Goal: Information Seeking & Learning: Stay updated

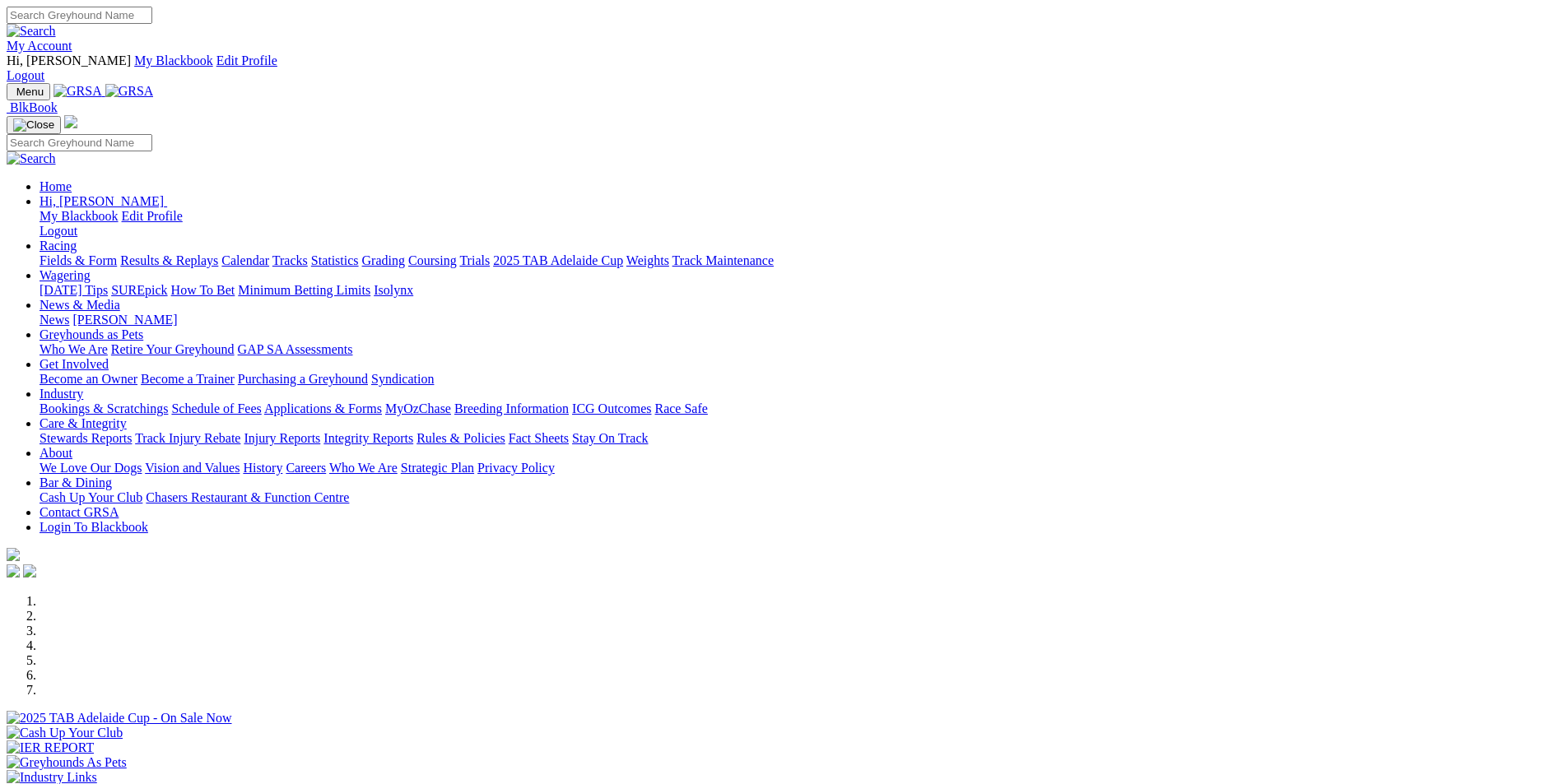
click at [76, 238] on link "Racing" at bounding box center [58, 245] width 37 height 14
click at [218, 254] on link "Results & Replays" at bounding box center [169, 260] width 98 height 14
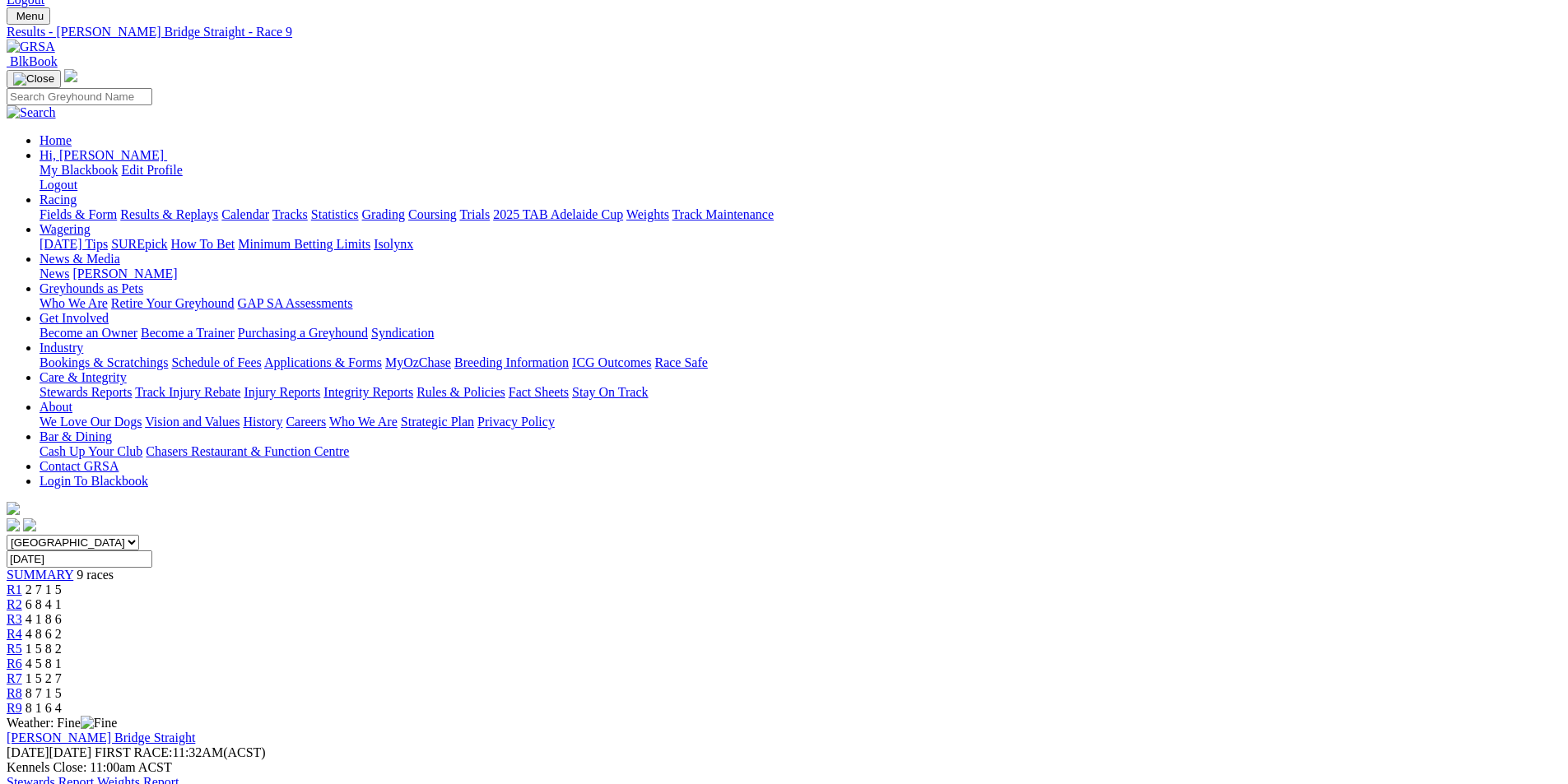
scroll to position [93, 0]
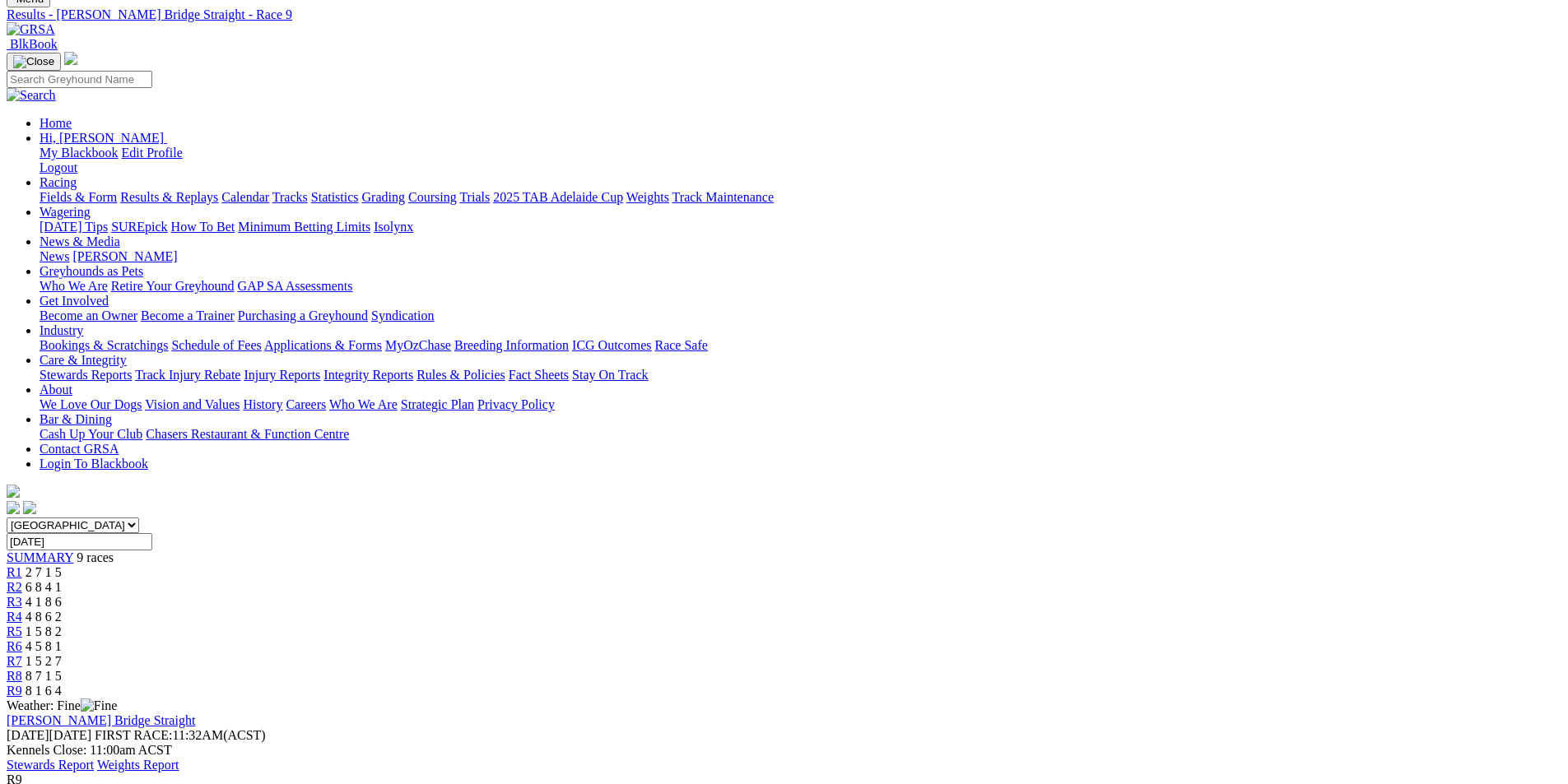
click at [62, 654] on span "1 5 2 7" at bounding box center [43, 661] width 36 height 14
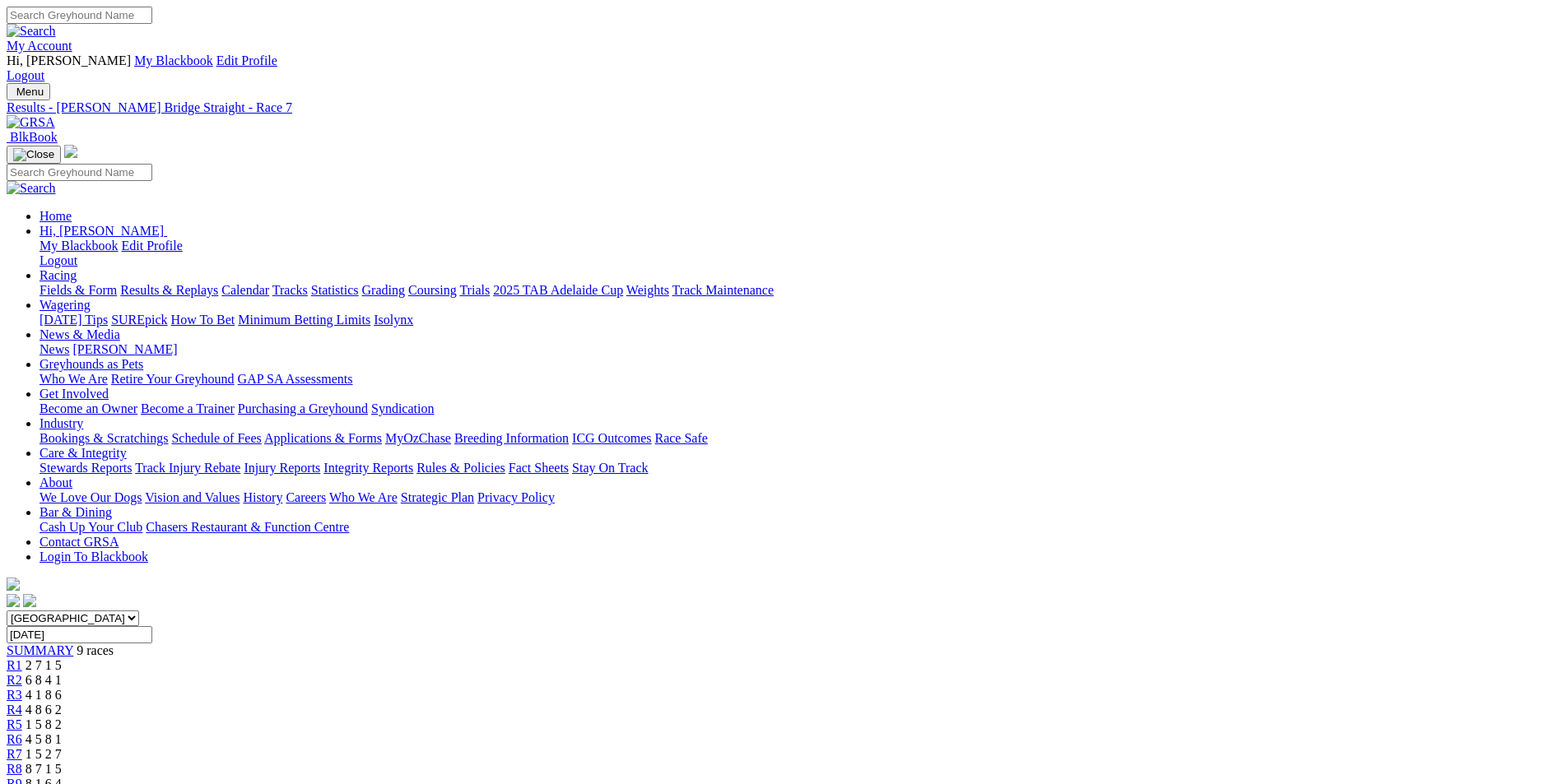
click at [62, 732] on span "4 5 8 1" at bounding box center [43, 739] width 36 height 14
click at [849, 717] on div "R5 1 5 8 2" at bounding box center [784, 725] width 1554 height 15
click at [62, 717] on span "1 5 8 2" at bounding box center [43, 724] width 36 height 14
click at [62, 703] on span "4 8 6 2" at bounding box center [43, 710] width 36 height 14
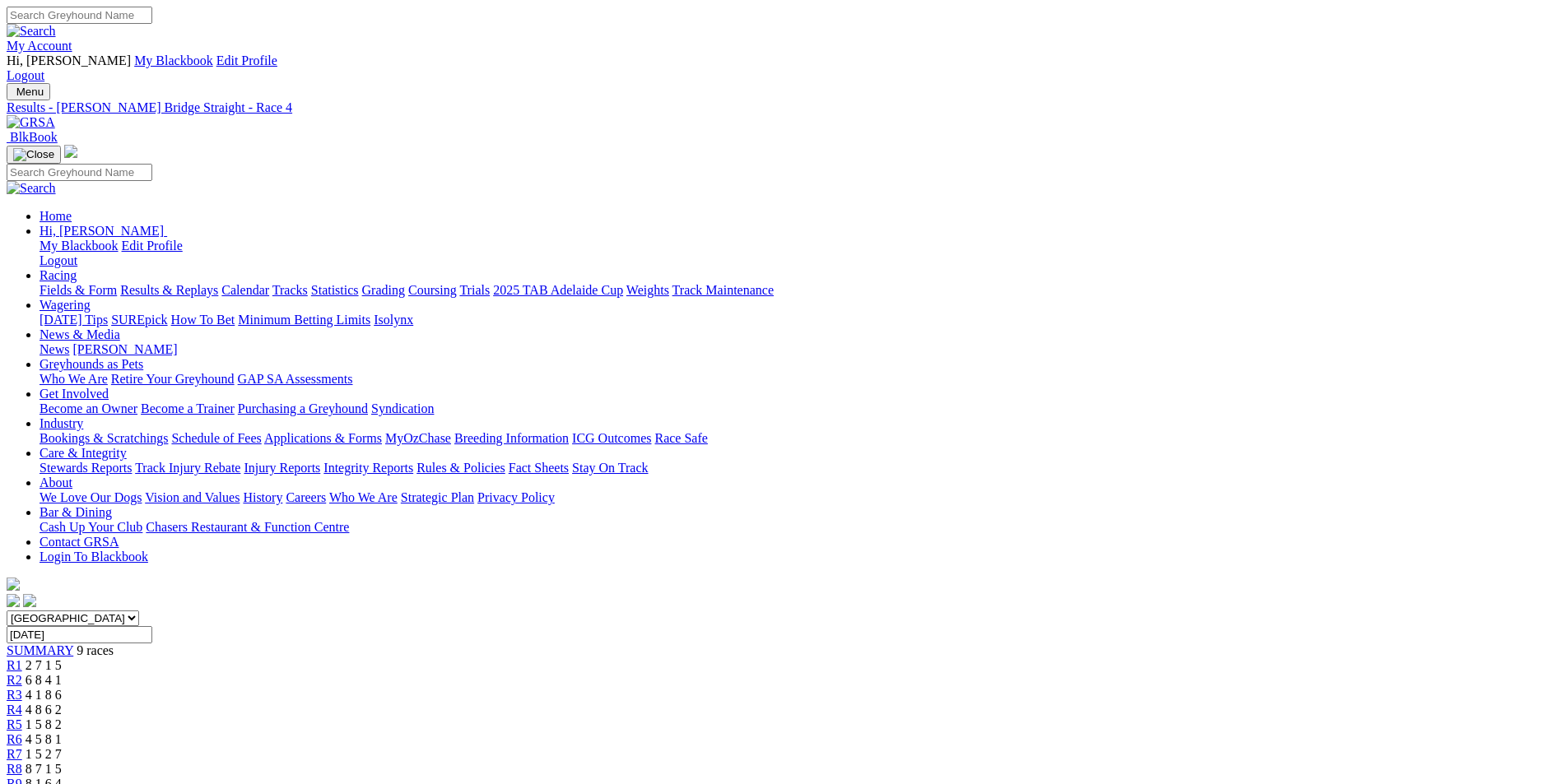
click at [62, 688] on span "4 1 8 6" at bounding box center [43, 694] width 36 height 14
click at [62, 673] on span "6 8 4 1" at bounding box center [43, 680] width 36 height 14
click at [62, 658] on span "2 7 1 5" at bounding box center [43, 665] width 36 height 14
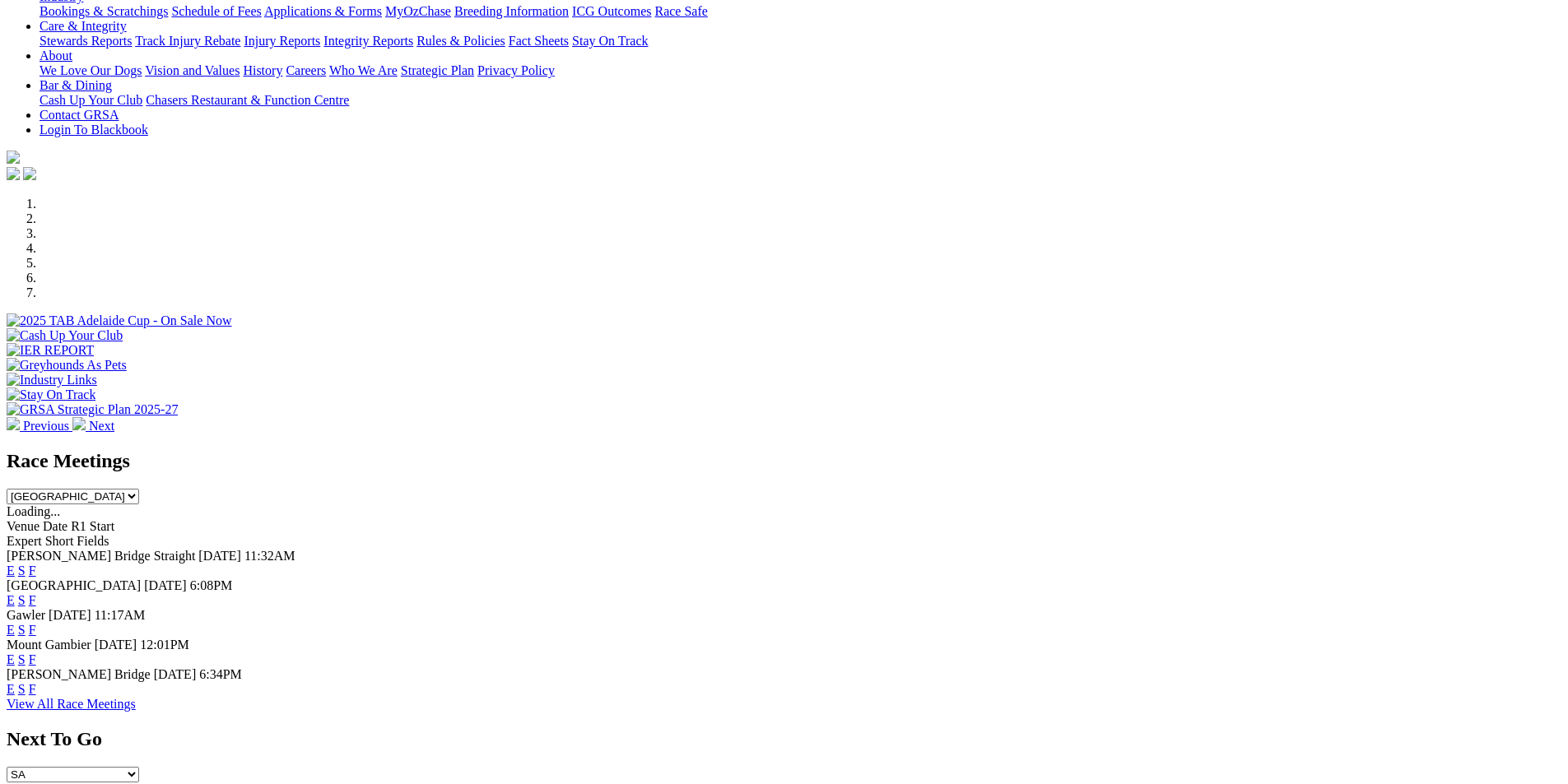
scroll to position [415, 0]
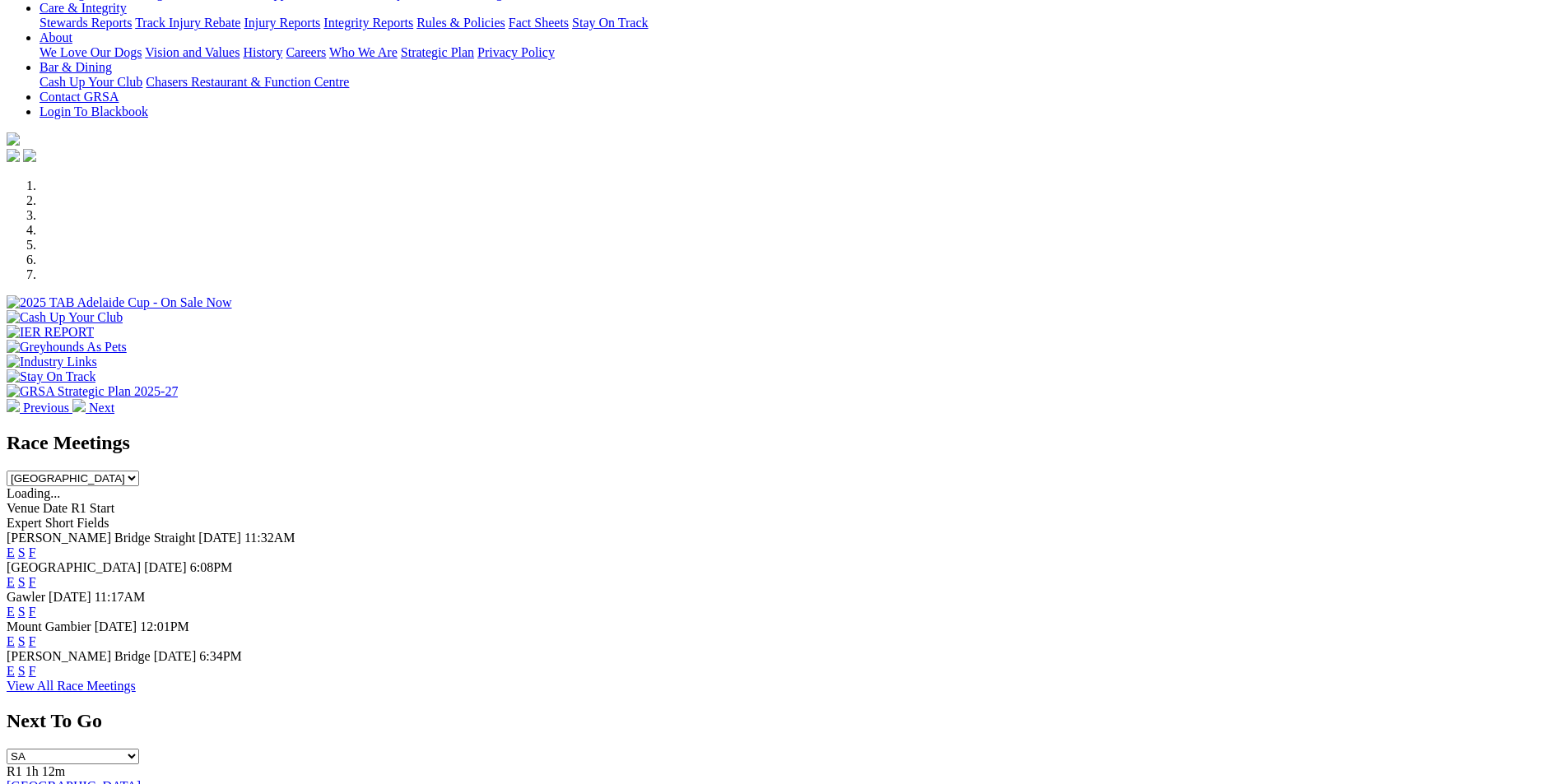
click at [36, 575] on link "F" at bounding box center [32, 582] width 8 height 14
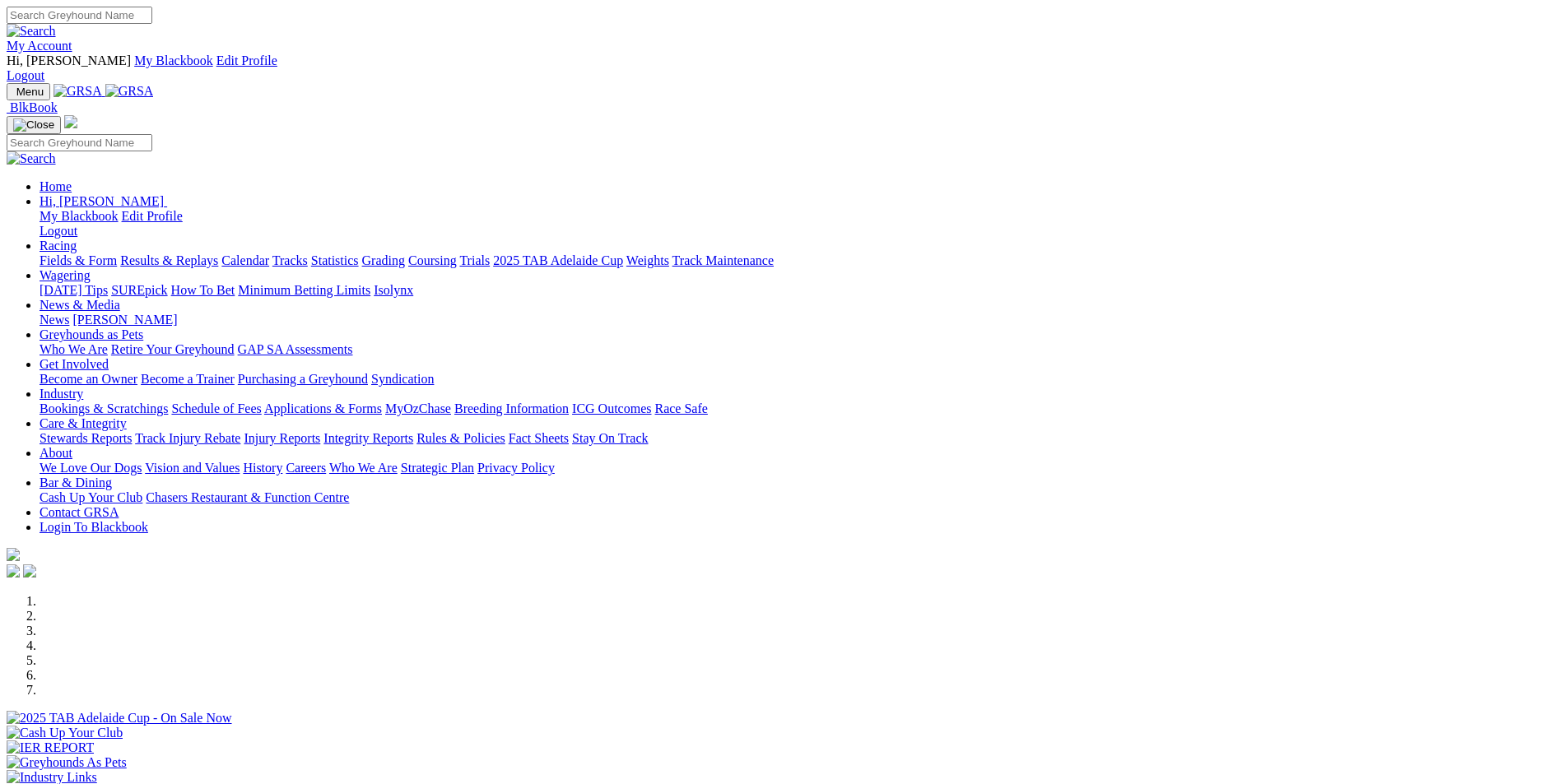
scroll to position [415, 0]
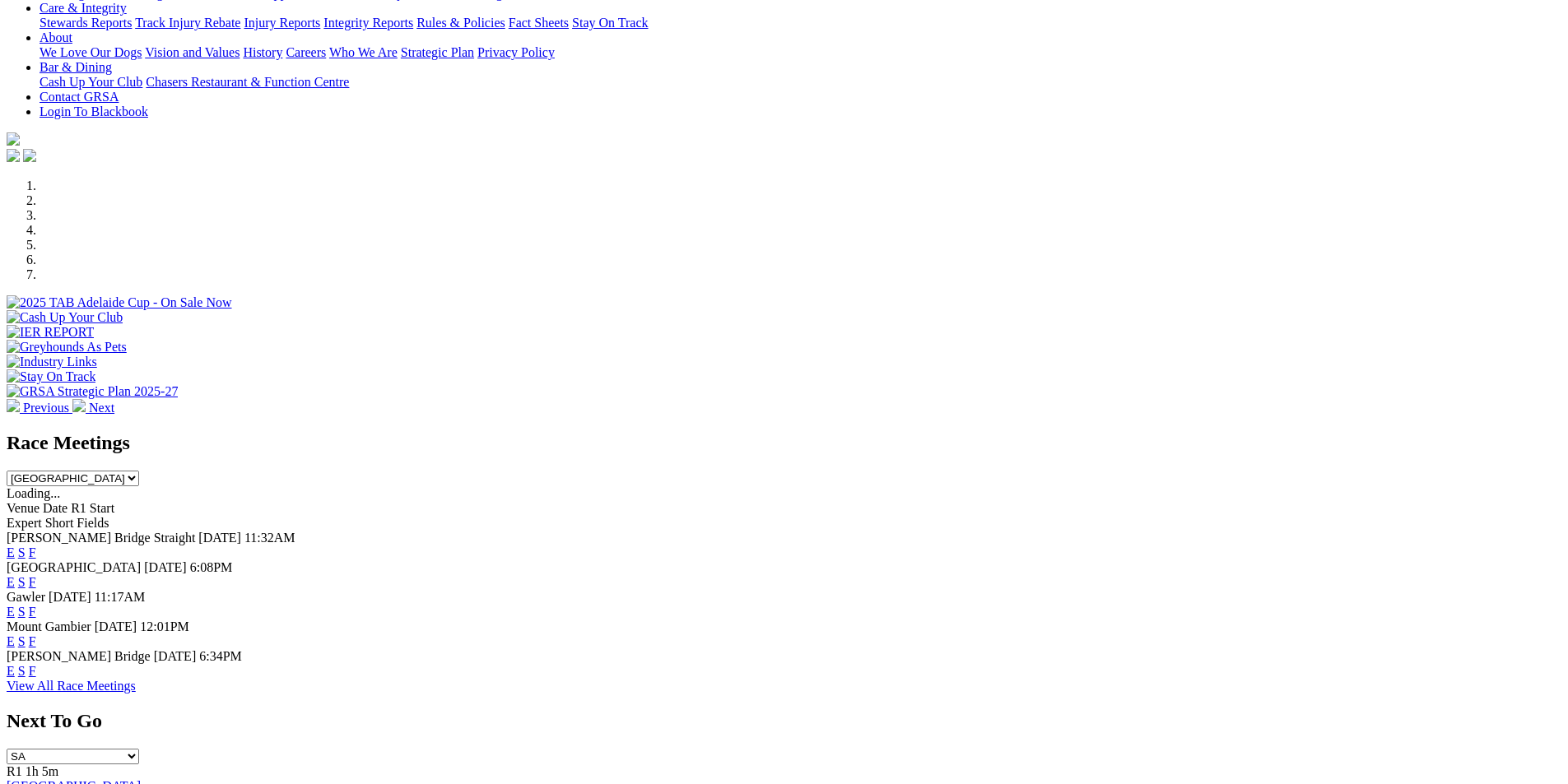
click at [36, 605] on link "F" at bounding box center [32, 611] width 8 height 14
